Goal: Check status: Check status

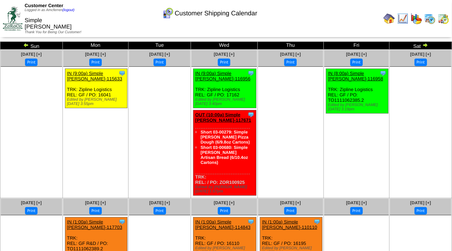
click at [25, 45] on img at bounding box center [26, 45] width 6 height 6
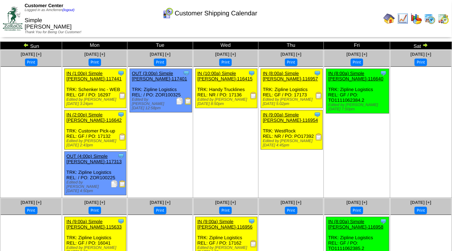
click at [425, 45] on img at bounding box center [425, 45] width 6 height 6
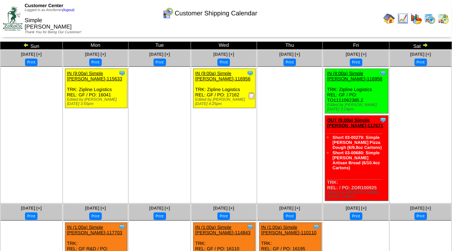
click at [426, 44] on img at bounding box center [425, 45] width 6 height 6
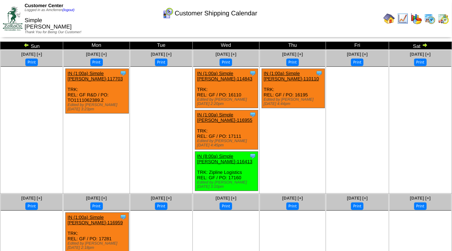
click at [426, 46] on img at bounding box center [425, 45] width 6 height 6
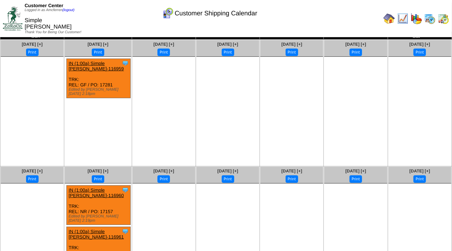
scroll to position [9, 0]
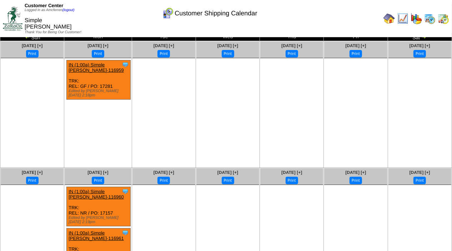
click at [425, 35] on img at bounding box center [424, 37] width 6 height 6
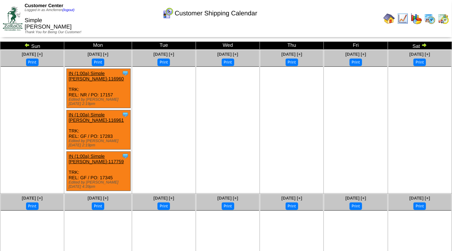
click at [26, 45] on img at bounding box center [27, 45] width 6 height 6
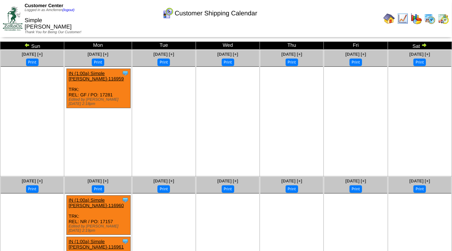
click at [26, 45] on img at bounding box center [27, 45] width 6 height 6
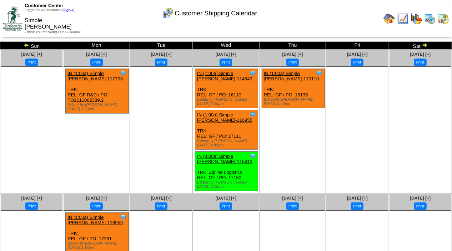
click at [26, 45] on img at bounding box center [27, 45] width 6 height 6
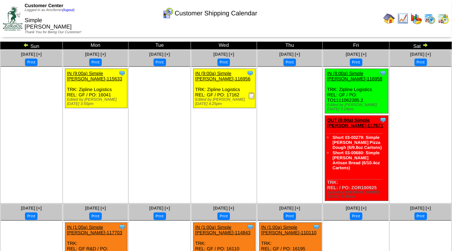
click at [28, 45] on img at bounding box center [26, 45] width 6 height 6
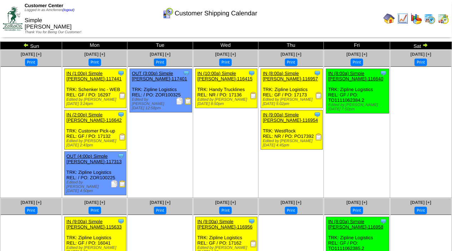
click at [425, 46] on img at bounding box center [425, 45] width 6 height 6
